Goal: Task Accomplishment & Management: Manage account settings

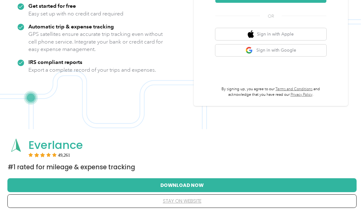
click at [278, 94] on div "What's your email? Continue with Email / SSO OR Sign in with Apple Sign in with…" at bounding box center [271, 22] width 154 height 169
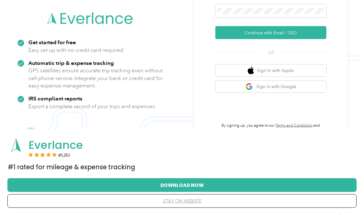
scroll to position [69, 0]
click at [293, 39] on button "Continue with Email / SSO" at bounding box center [270, 32] width 111 height 13
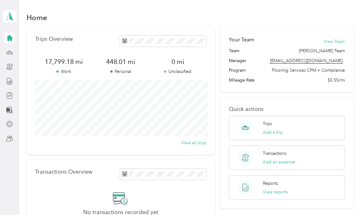
click at [11, 14] on icon at bounding box center [9, 16] width 9 height 9
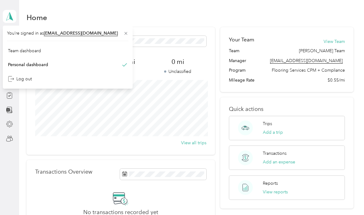
click at [36, 48] on div "Team dashboard" at bounding box center [24, 51] width 33 height 6
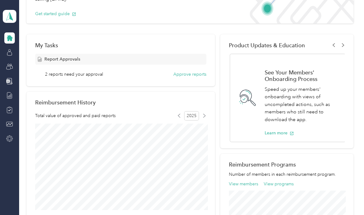
scroll to position [71, 0]
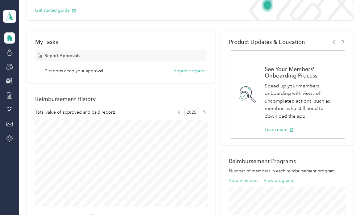
click at [195, 70] on button "Approve reports" at bounding box center [190, 71] width 33 height 6
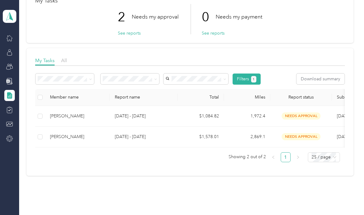
scroll to position [41, 0]
click at [304, 118] on span "needs approval" at bounding box center [301, 116] width 39 height 7
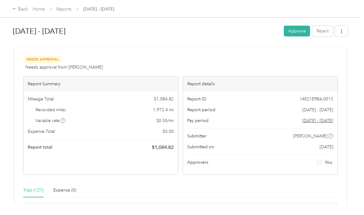
click at [303, 27] on button "Approve" at bounding box center [297, 31] width 26 height 11
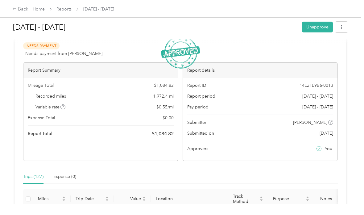
scroll to position [15, 0]
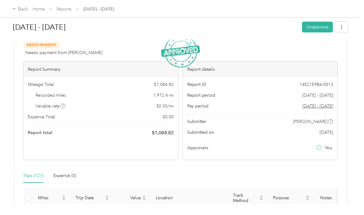
click at [22, 10] on div "Back" at bounding box center [20, 9] width 16 height 7
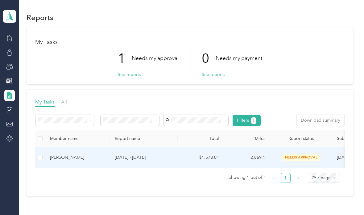
click at [303, 157] on span "needs approval" at bounding box center [301, 157] width 39 height 7
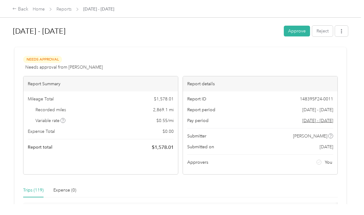
click at [301, 29] on button "Approve" at bounding box center [297, 31] width 26 height 11
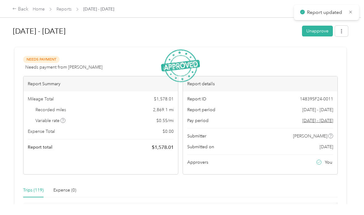
scroll to position [15, 0]
